Goal: Task Accomplishment & Management: Manage account settings

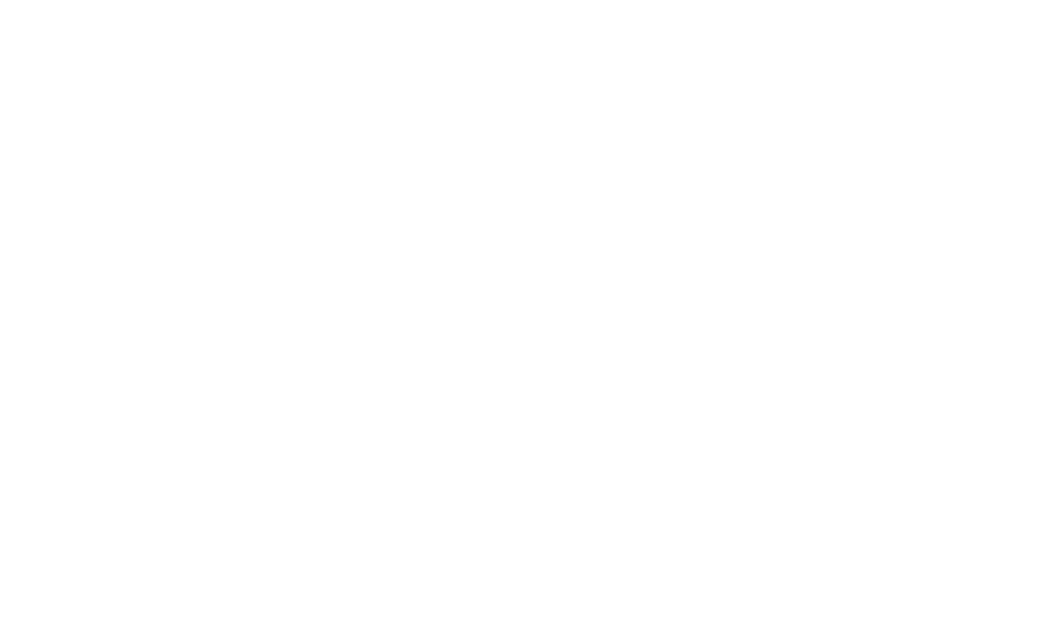
select select "100"
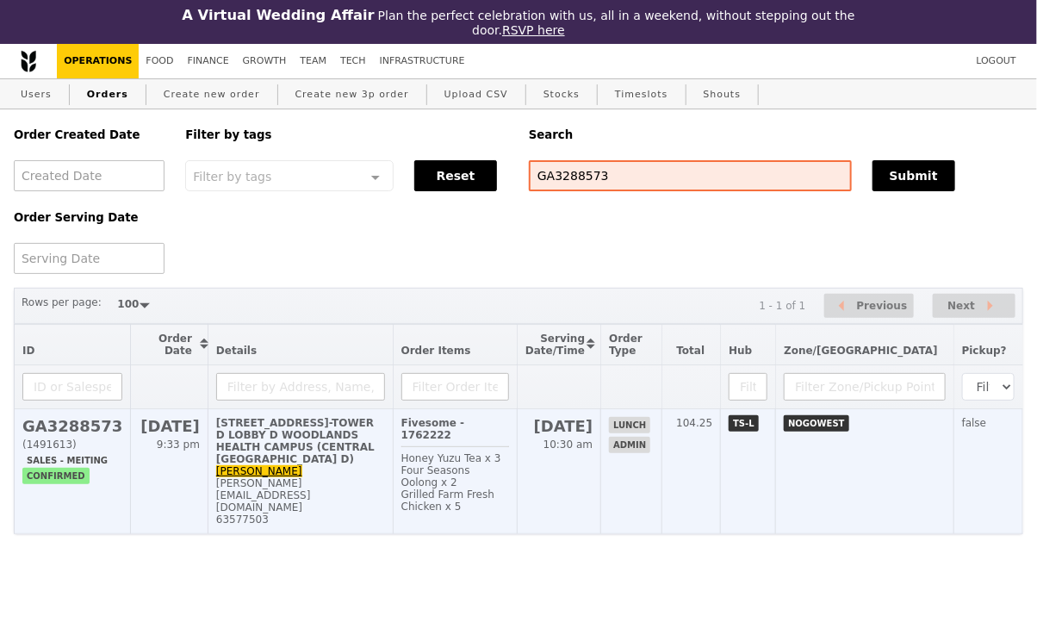
click at [355, 465] on div "[STREET_ADDRESS]-TOWER D LOBBY D WOODLANDS HEALTH CAMPUS (CENTRAL [GEOGRAPHIC_D…" at bounding box center [300, 441] width 169 height 48
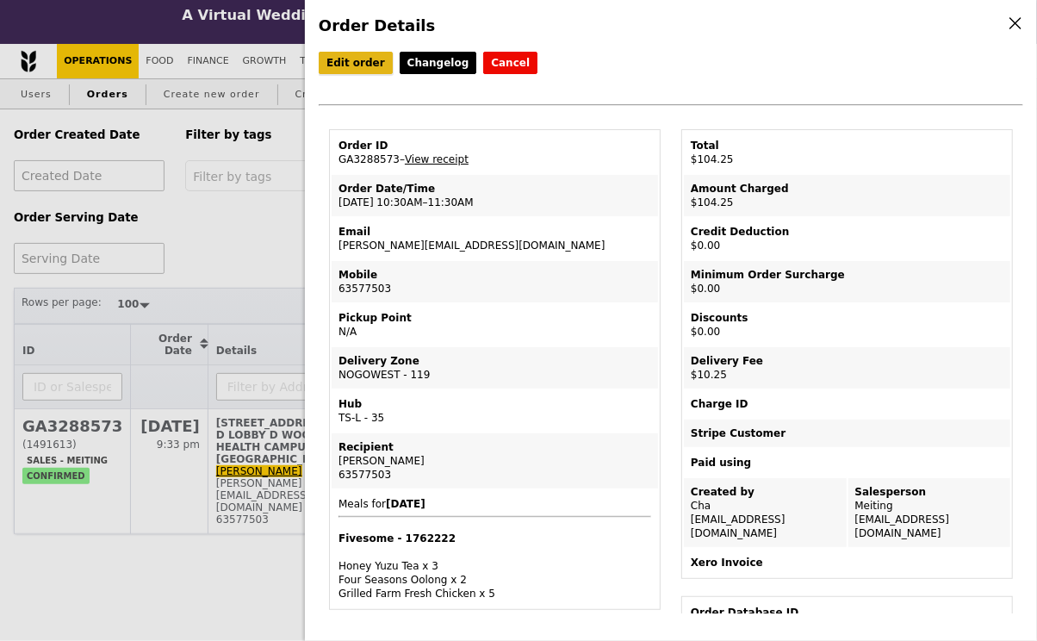
click at [356, 67] on link "Edit order" at bounding box center [356, 63] width 74 height 22
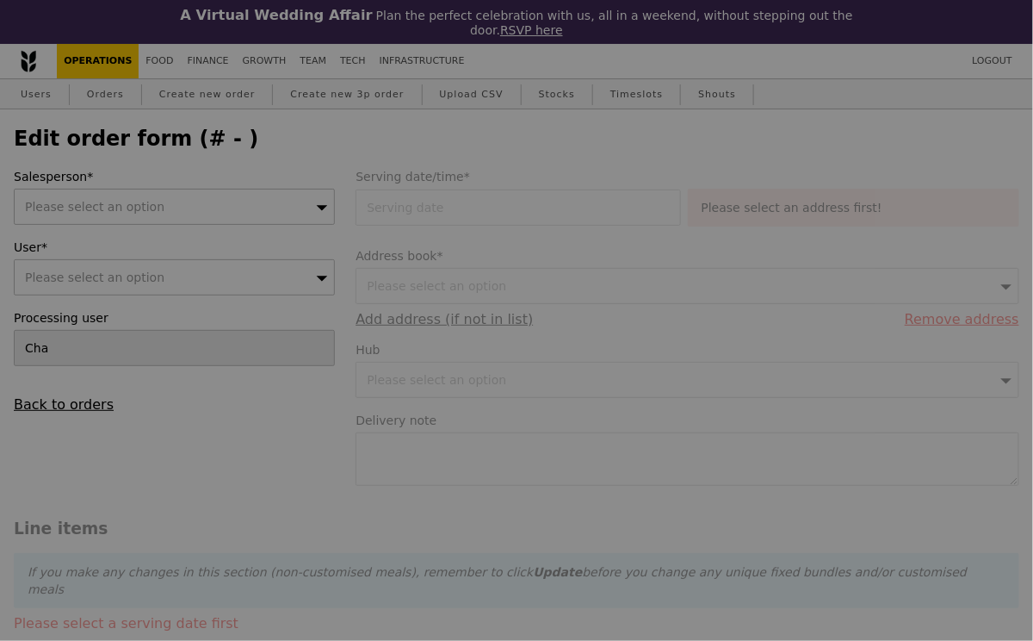
type input "25 Sep 2025"
type input "Loading..."
type input "94.00"
type input "9.40"
type input "10.25"
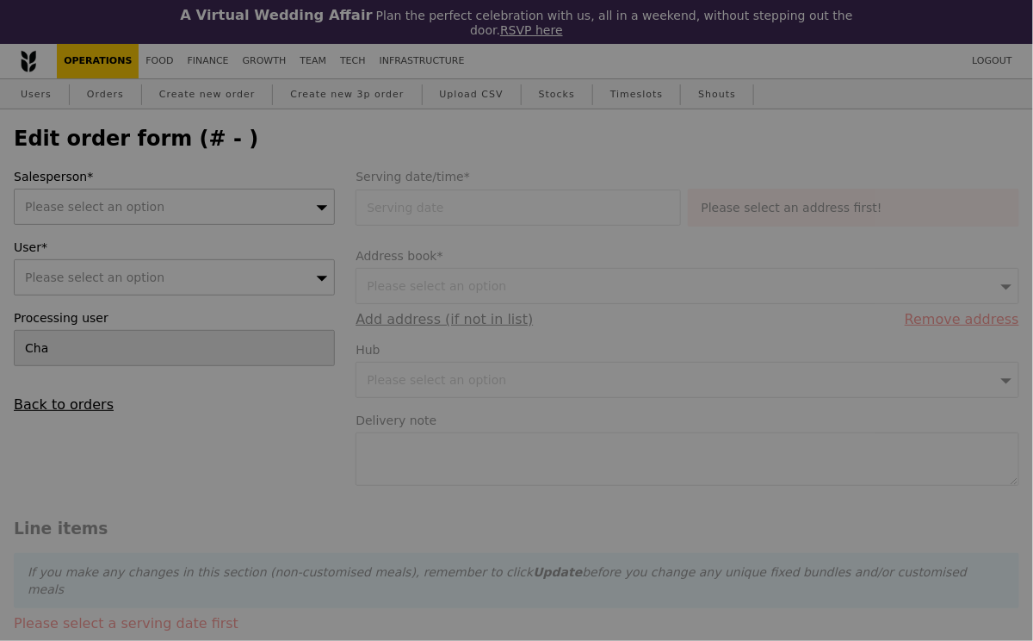
type input "104.25"
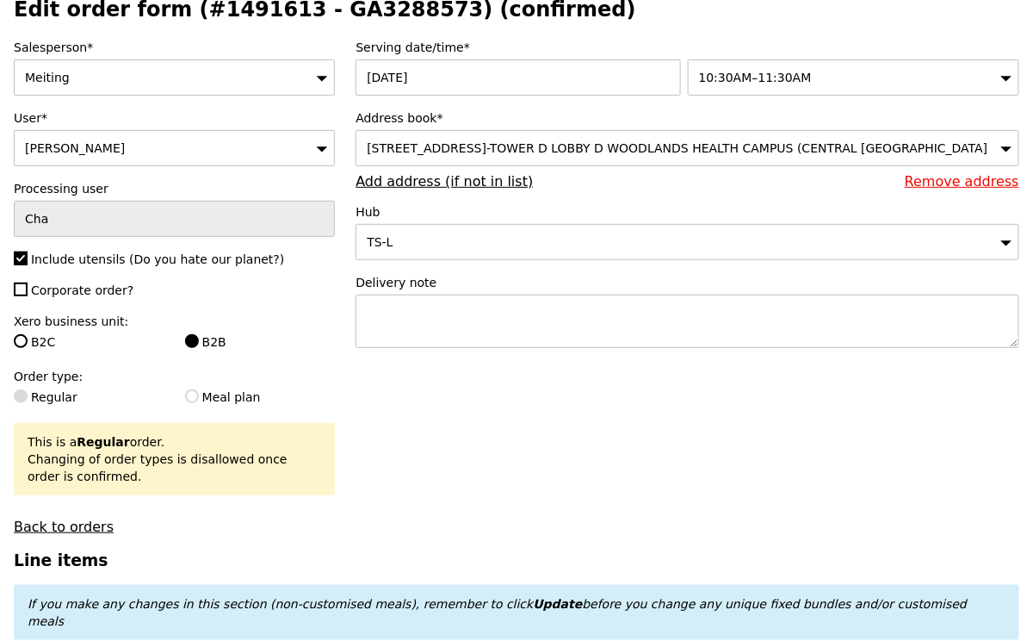
type input "Update"
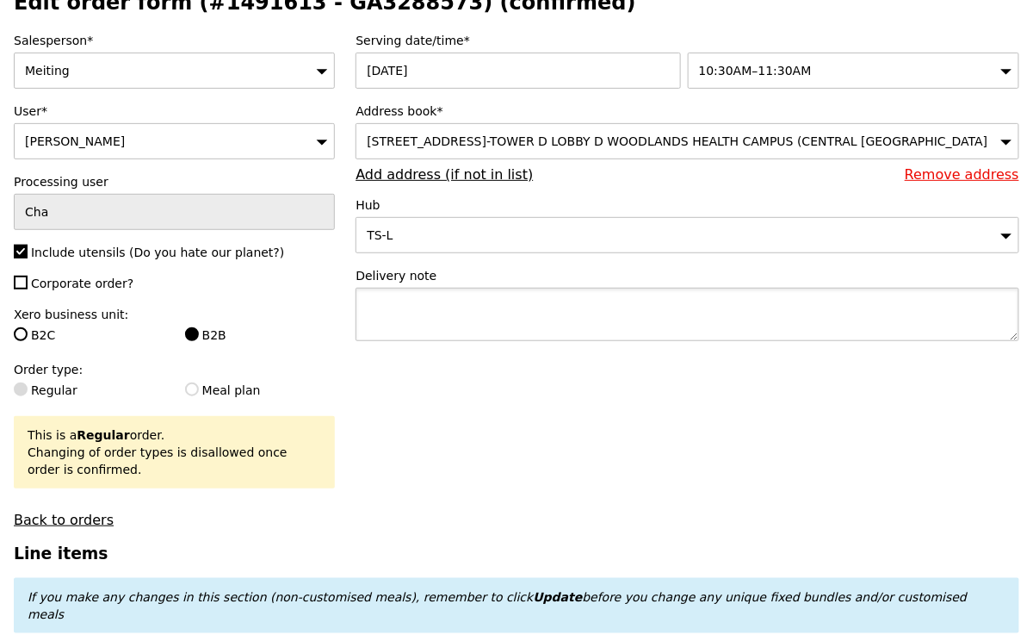
click at [495, 332] on textarea at bounding box center [688, 314] width 664 height 53
paste textarea "Please contact Ms Dharani - 98552796"
type textarea "Please contact Ms Dharani - 98552796"
click at [790, 69] on span "10:30AM–11:30AM" at bounding box center [755, 71] width 113 height 14
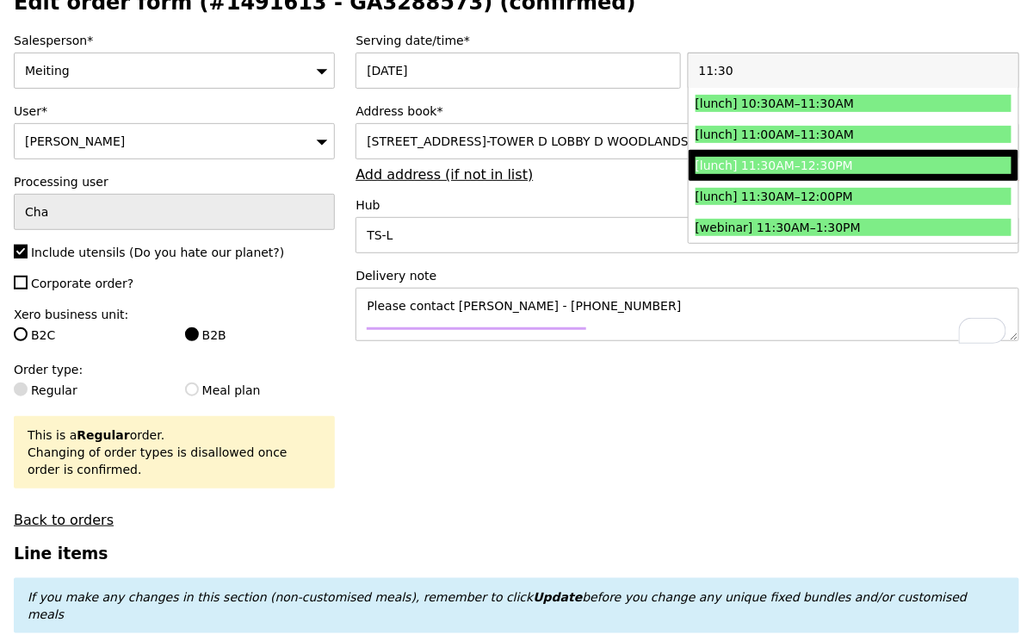
type input "11:30"
click at [815, 167] on div "[lunch] 11:30AM–12:30PM" at bounding box center [814, 165] width 237 height 17
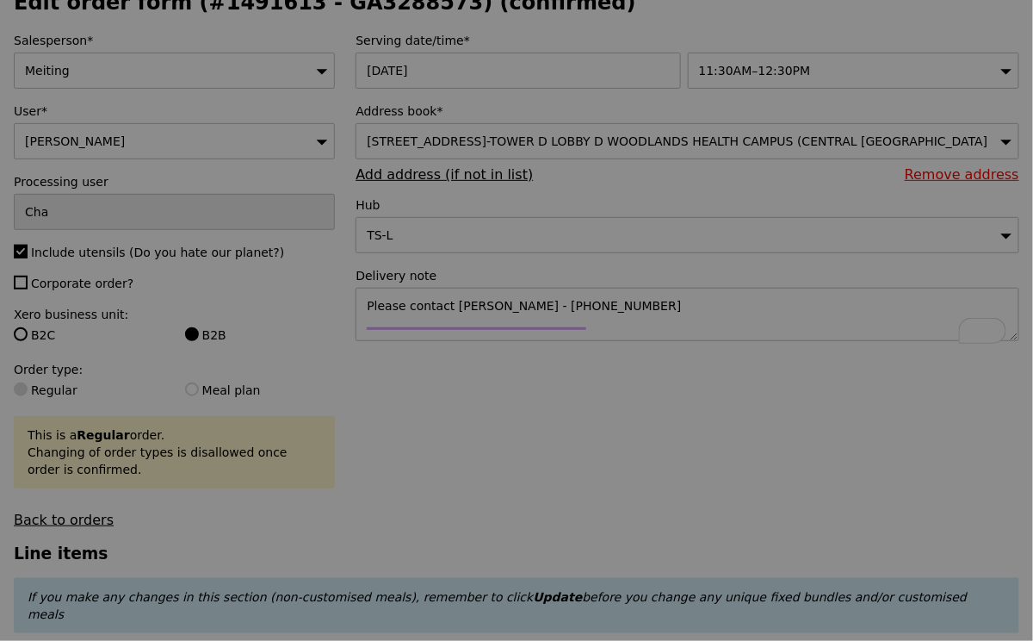
type input "Update"
type input "0.00"
type input "13.76"
type input "15.00"
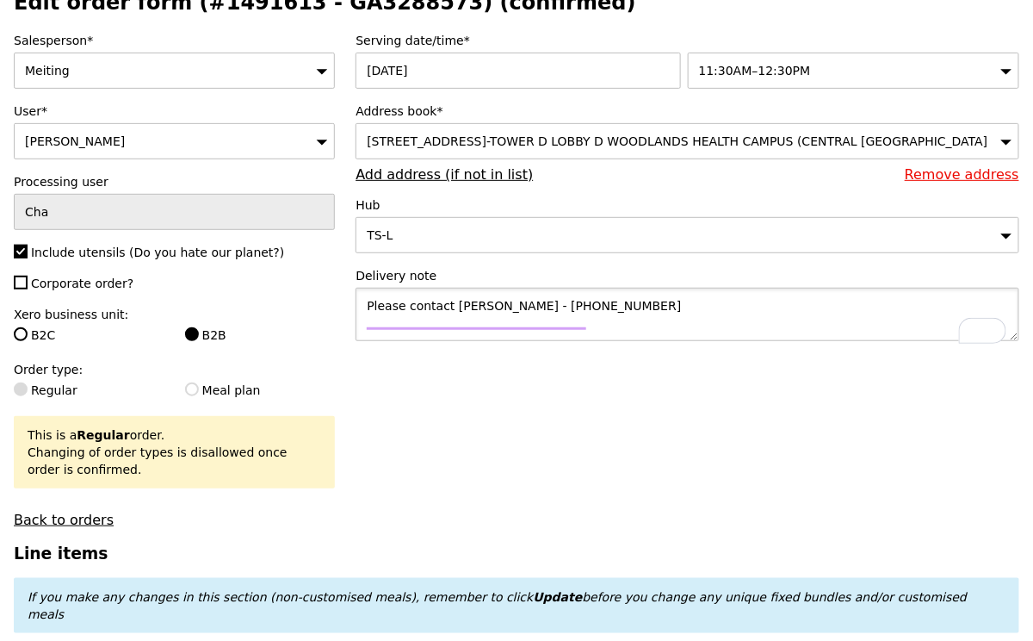
click at [608, 320] on textarea "Please contact Ms Dharani - 98552796" at bounding box center [688, 314] width 664 height 53
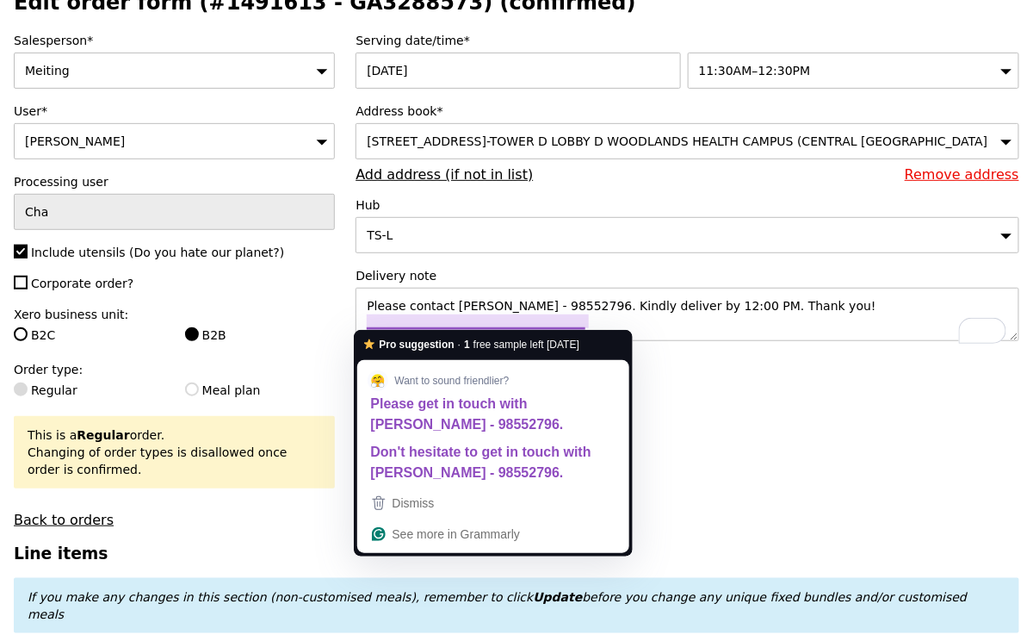
click at [586, 319] on textarea "Please contact Ms Dharani - 98552796. Kindly deliver by 12:00 PM. Thank you!" at bounding box center [688, 314] width 664 height 53
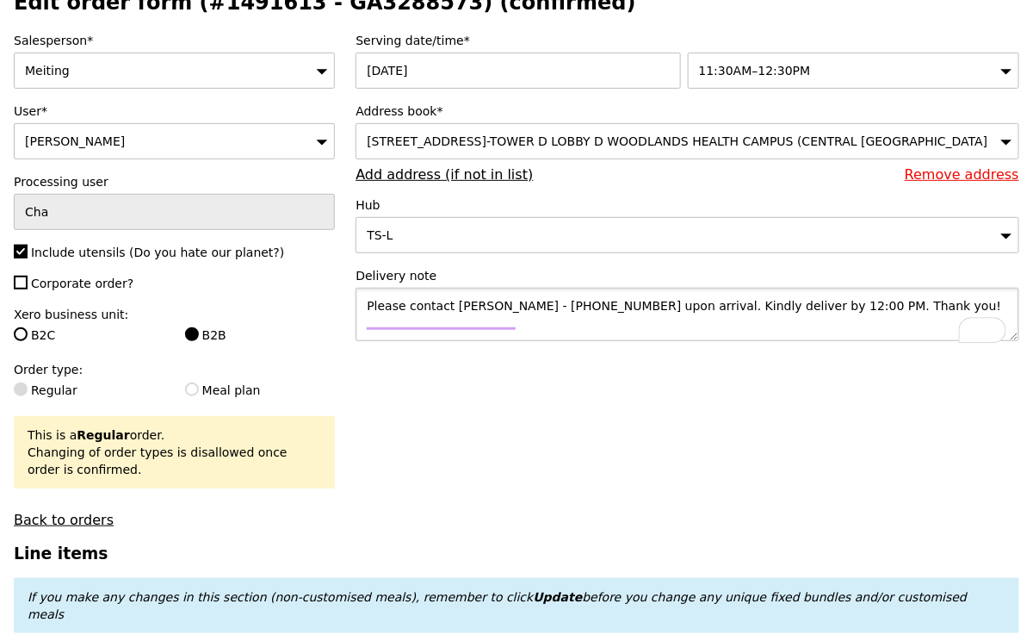
type textarea "Please contact Ms Dharani - 98552796 upon arrival. Kindly deliver by 12:00 PM. …"
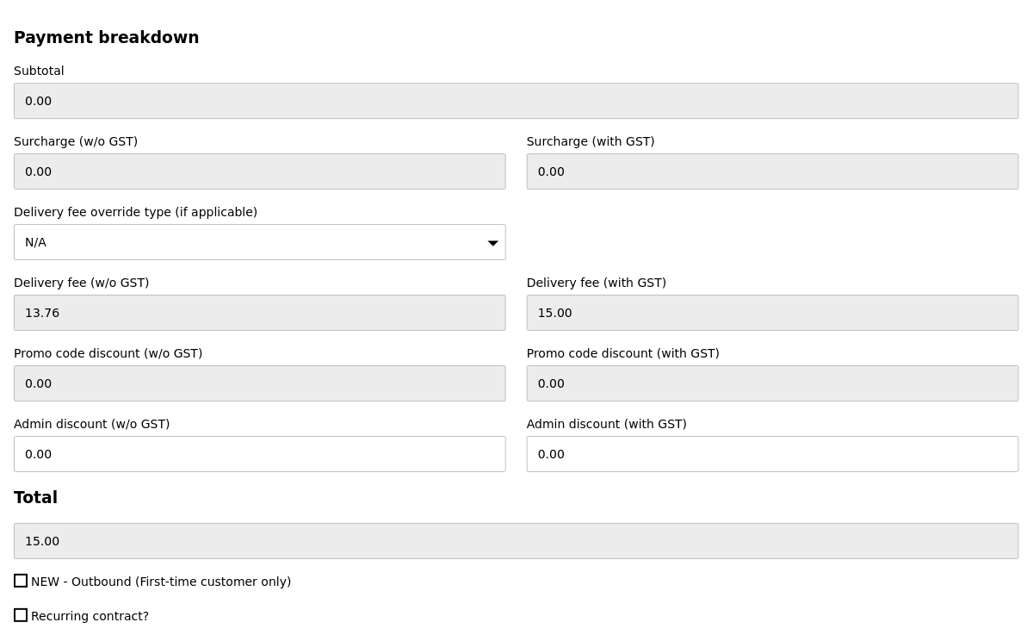
scroll to position [5318, 0]
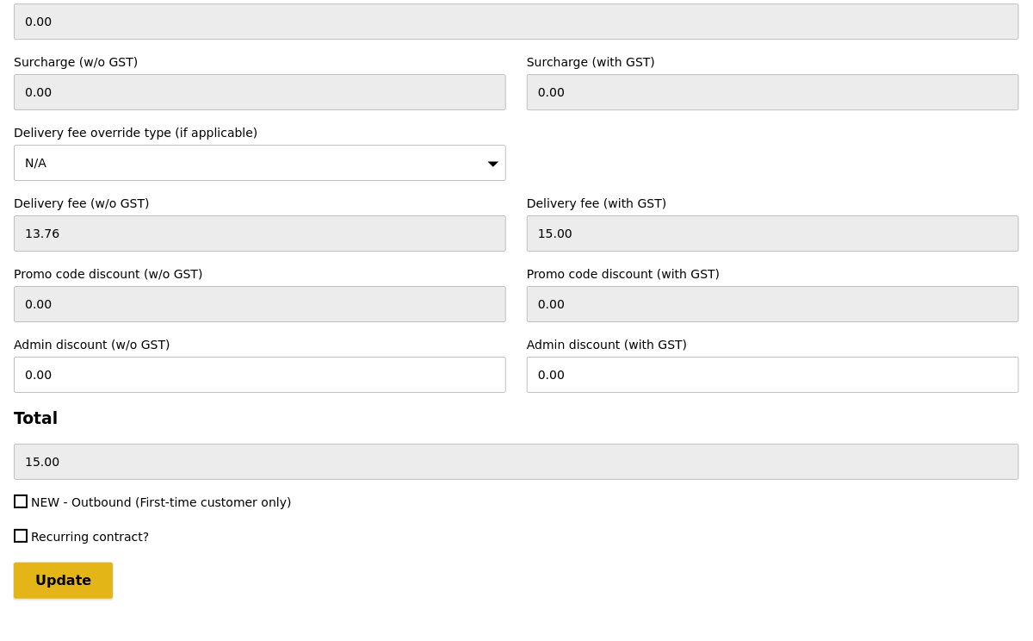
click at [83, 562] on input "Update" at bounding box center [63, 580] width 99 height 36
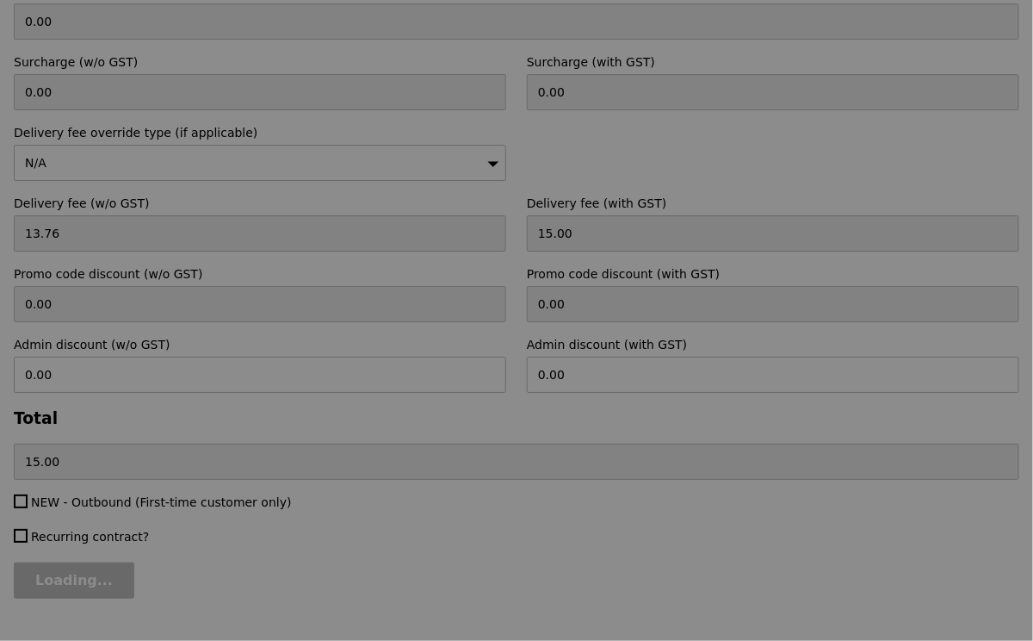
type input "Update"
type input "94.00"
type input "9.40"
type input "10.25"
type input "104.25"
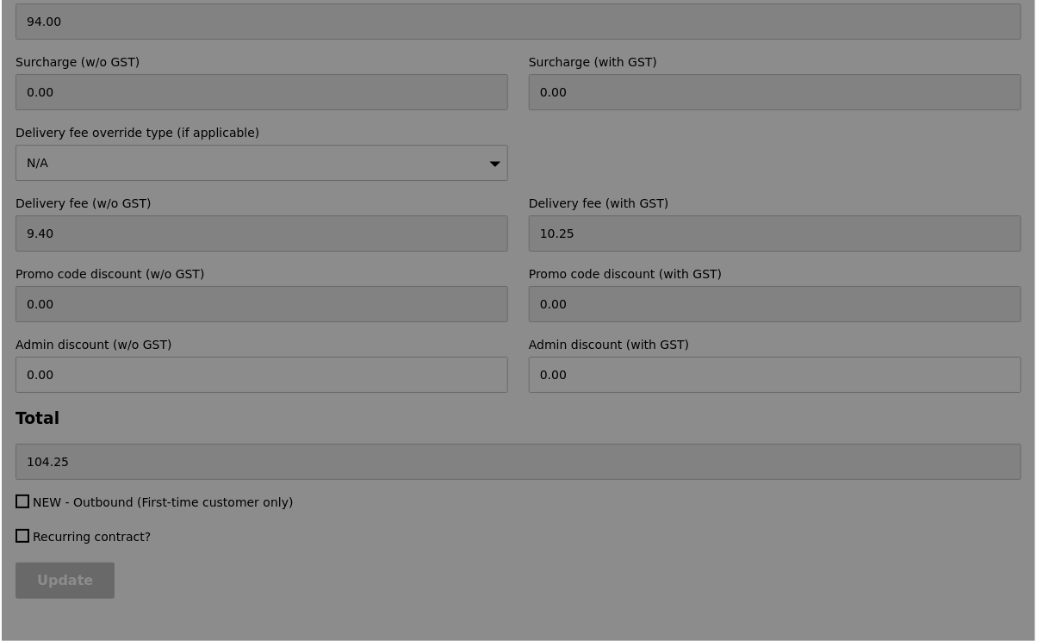
scroll to position [0, 0]
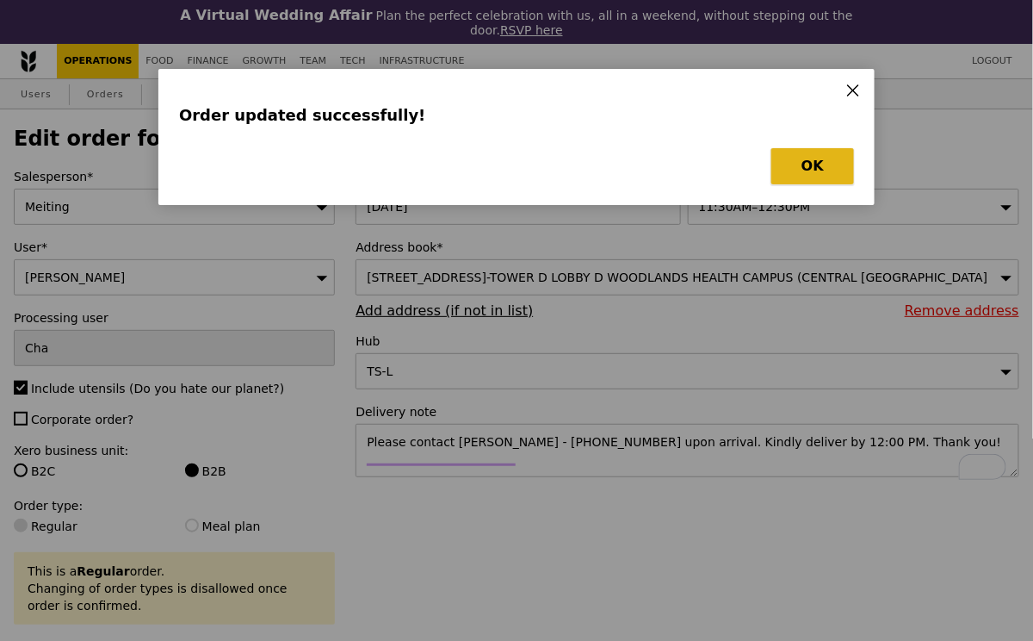
click at [807, 158] on button "OK" at bounding box center [812, 166] width 83 height 36
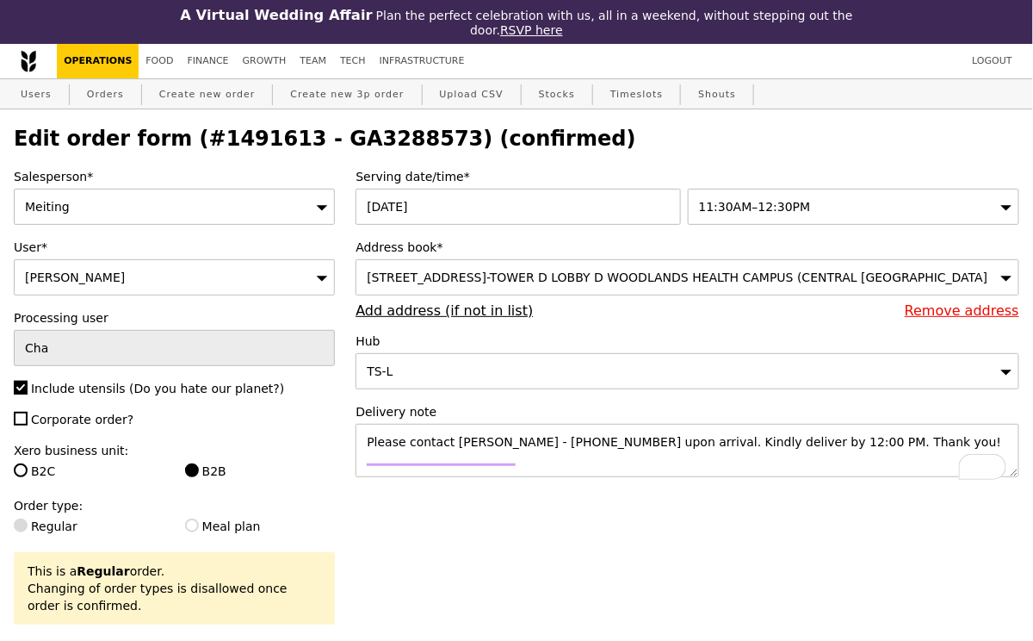
click at [389, 140] on h2 "Edit order form (#1491613 - GA3288573) (confirmed)" at bounding box center [517, 139] width 1006 height 24
copy h2 "GA3288573"
click at [102, 94] on link "Orders" at bounding box center [105, 94] width 51 height 31
select select "100"
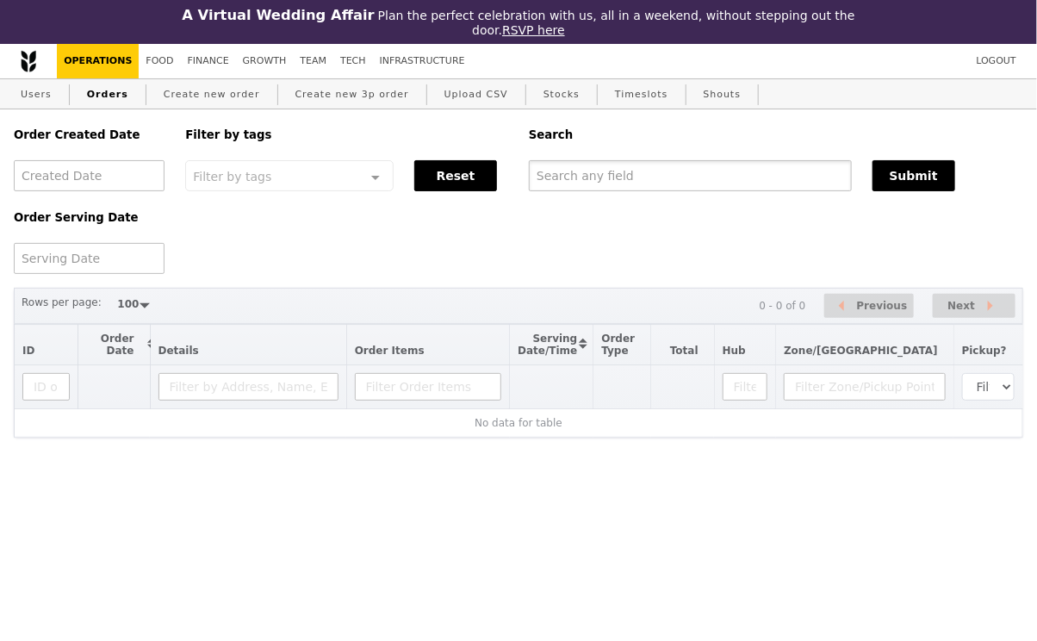
click at [598, 164] on input "text" at bounding box center [690, 175] width 323 height 31
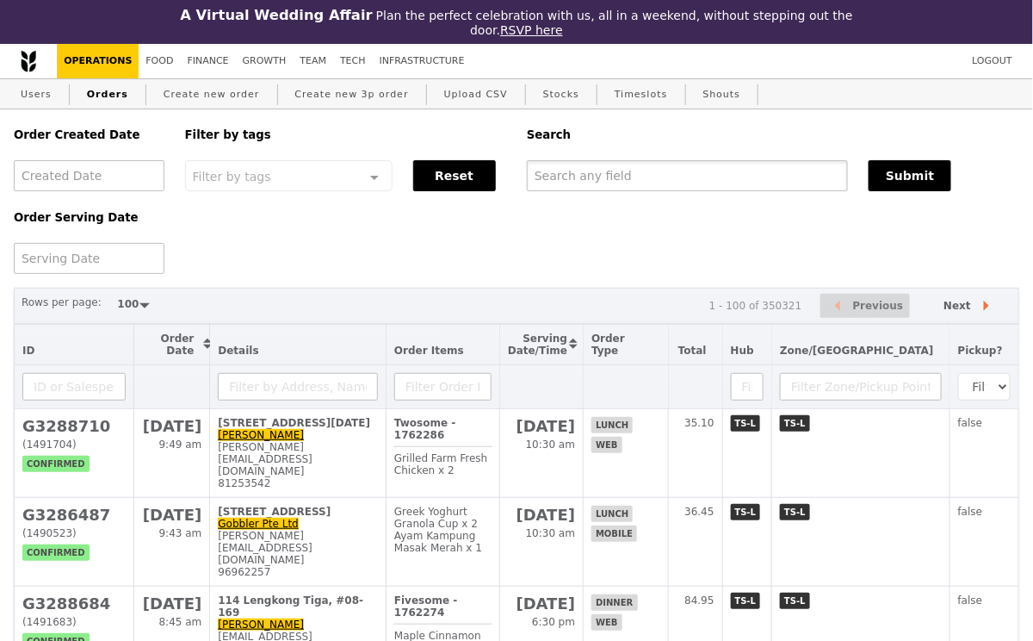
paste input "GA3288573"
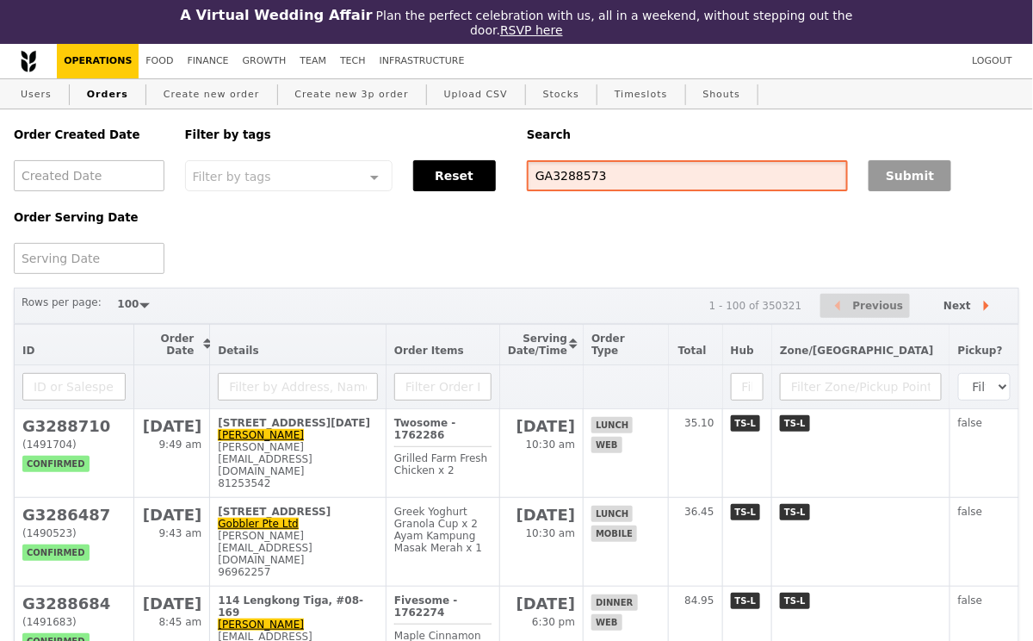
type input "GA3288573"
click at [931, 167] on button "Submit" at bounding box center [910, 175] width 83 height 31
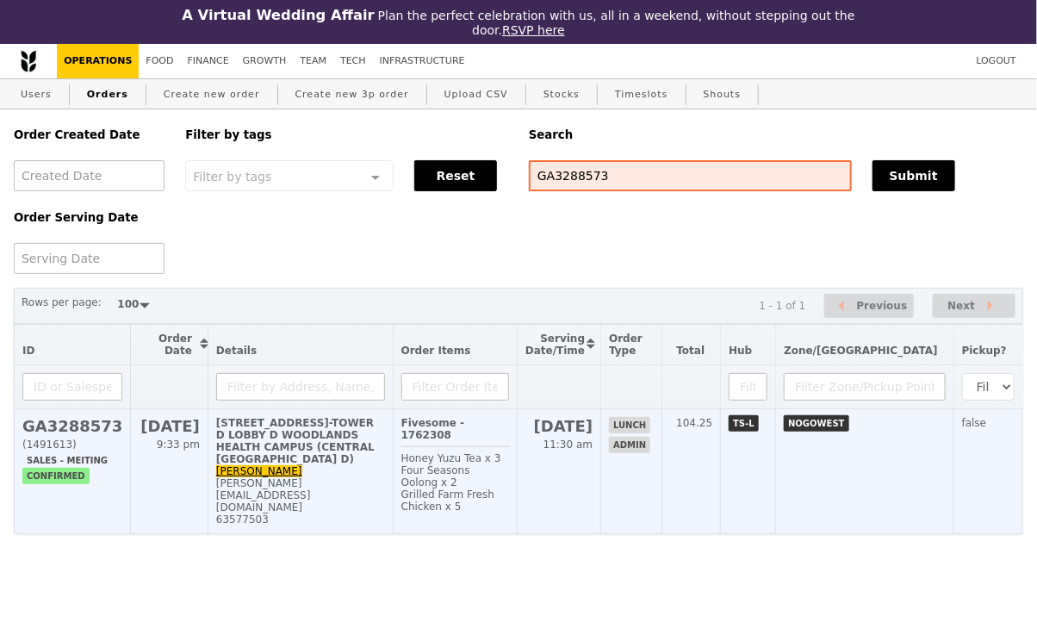
click at [347, 465] on div "[STREET_ADDRESS]-TOWER D LOBBY D WOODLANDS HEALTH CAMPUS (CENTRAL [GEOGRAPHIC_D…" at bounding box center [300, 441] width 169 height 48
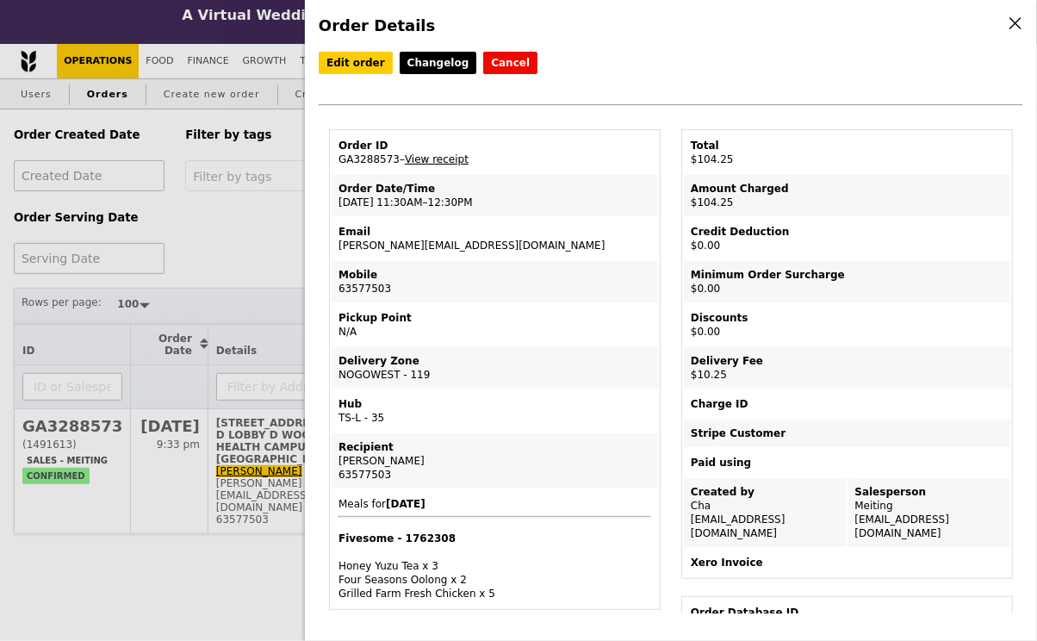
click at [446, 154] on link "View receipt" at bounding box center [437, 159] width 64 height 12
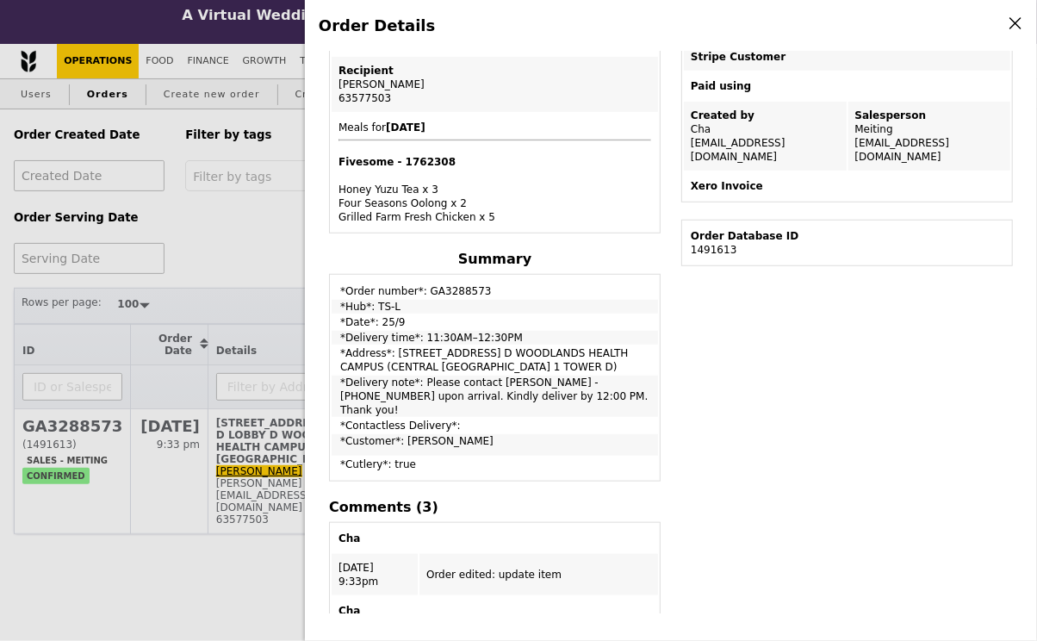
scroll to position [380, 0]
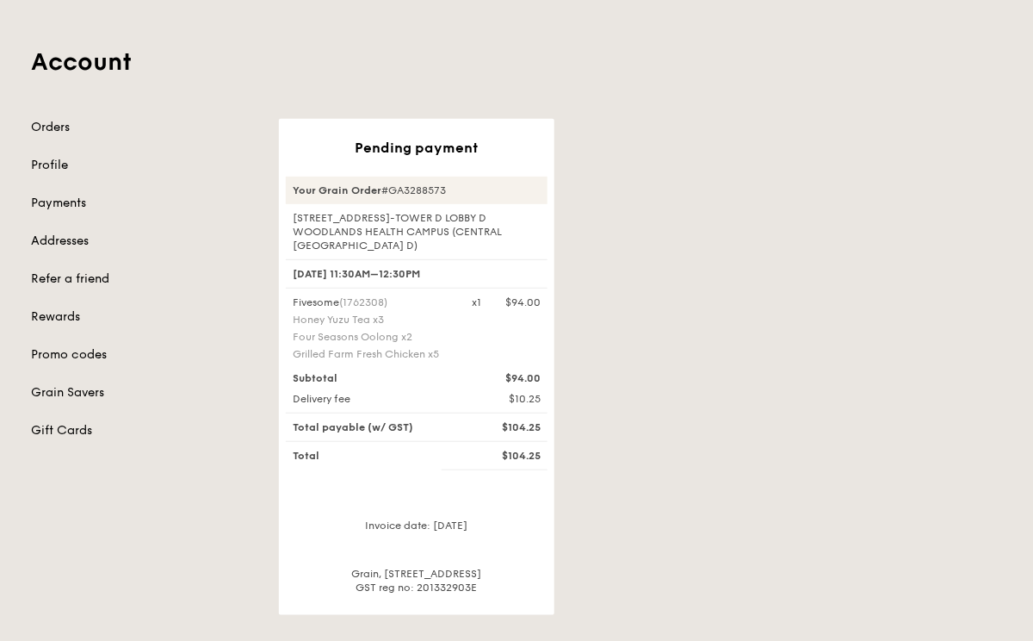
scroll to position [119, 0]
